Goal: Information Seeking & Learning: Learn about a topic

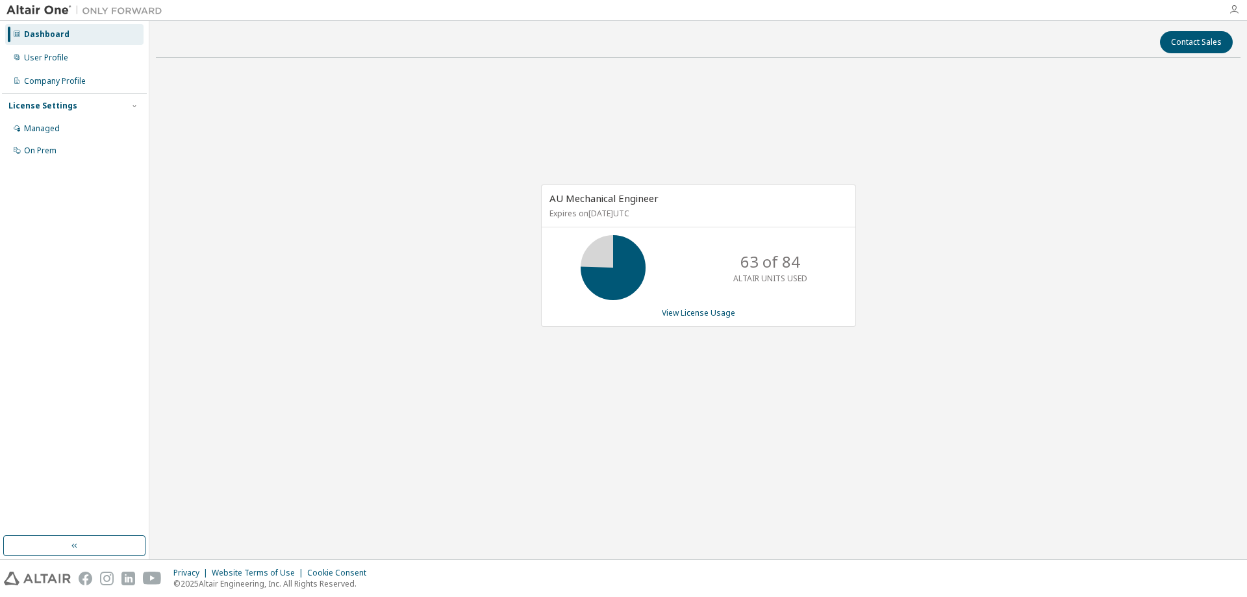
click at [1237, 9] on icon "button" at bounding box center [1233, 10] width 10 height 10
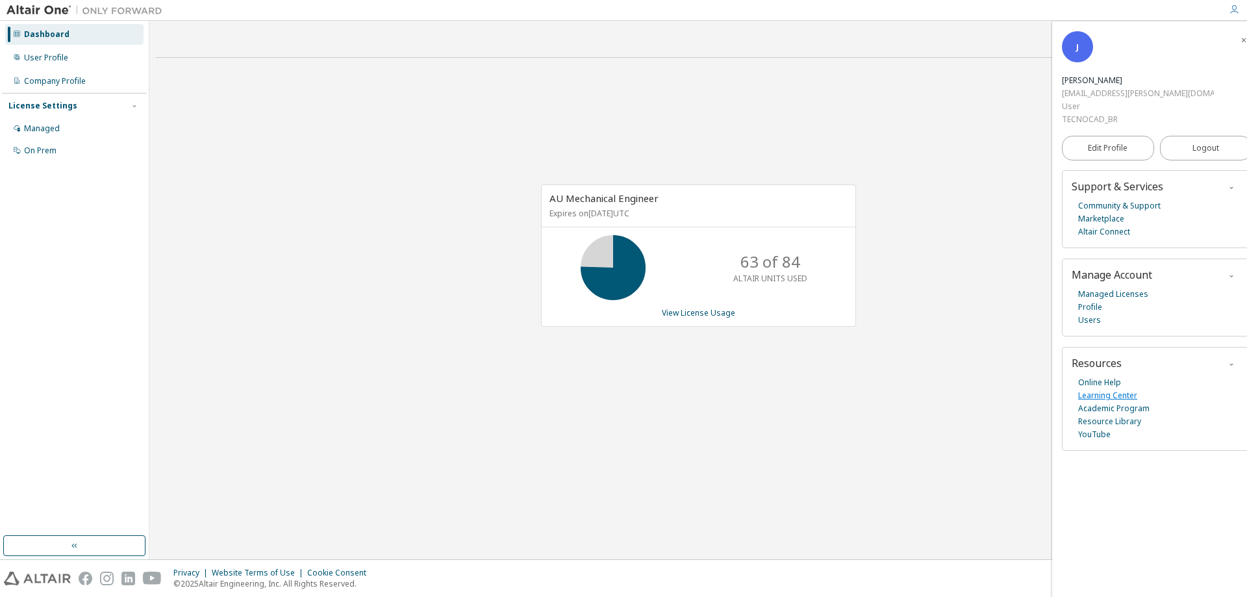
click at [1117, 389] on link "Learning Center" at bounding box center [1107, 395] width 59 height 13
